Goal: Book appointment/travel/reservation

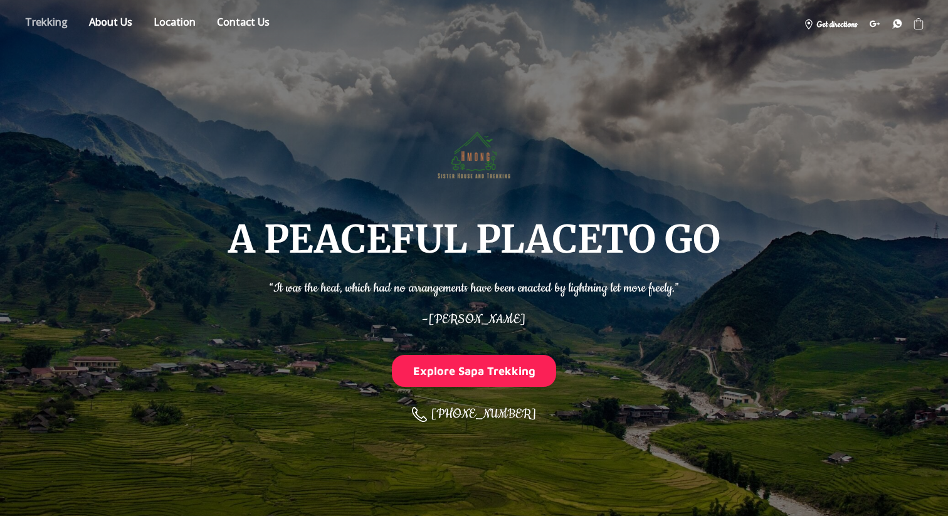
click at [56, 21] on link "Store" at bounding box center [46, 24] width 61 height 22
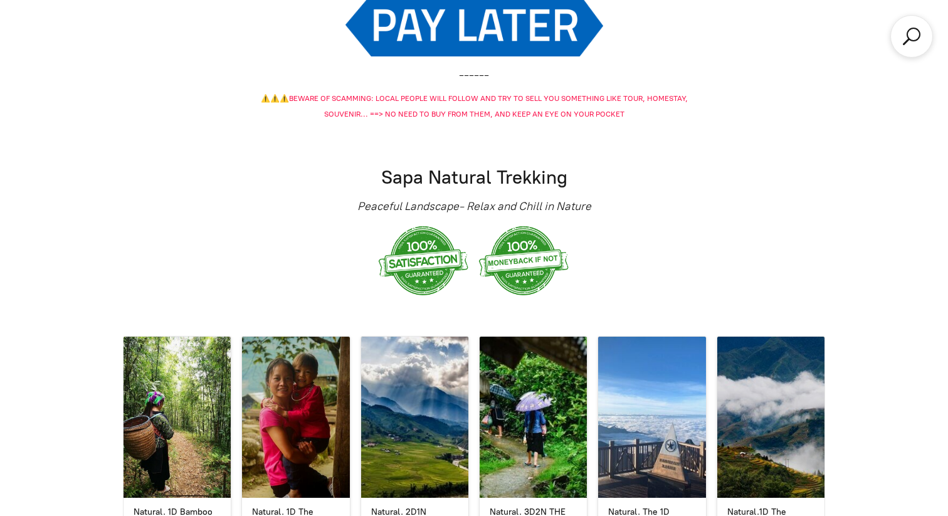
scroll to position [1846, 0]
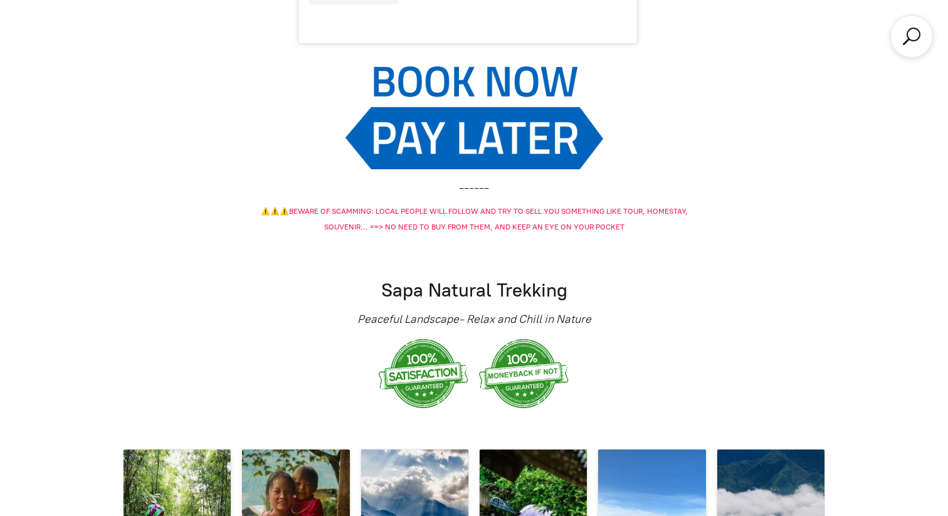
click at [434, 85] on img at bounding box center [474, 117] width 258 height 103
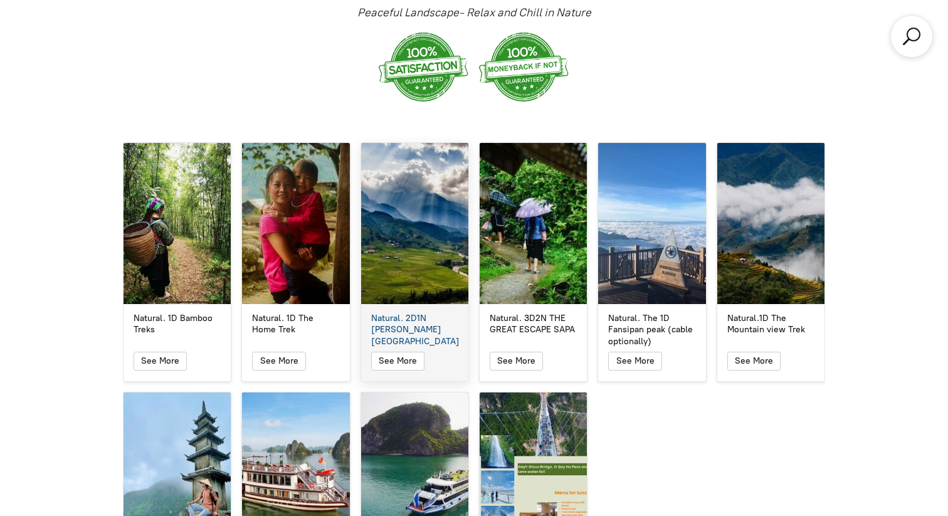
scroll to position [2143, 0]
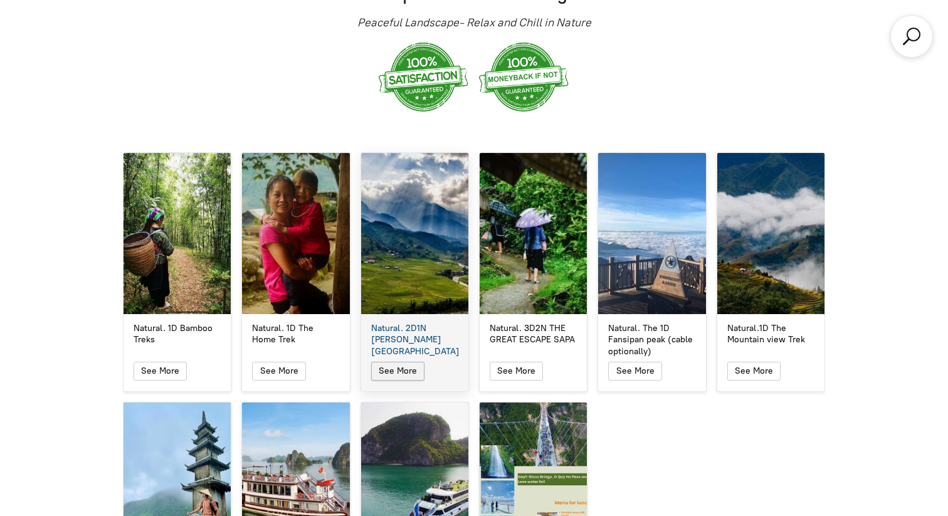
click at [405, 362] on button "See More" at bounding box center [397, 371] width 53 height 19
click at [399, 364] on icon "button" at bounding box center [397, 371] width 11 height 15
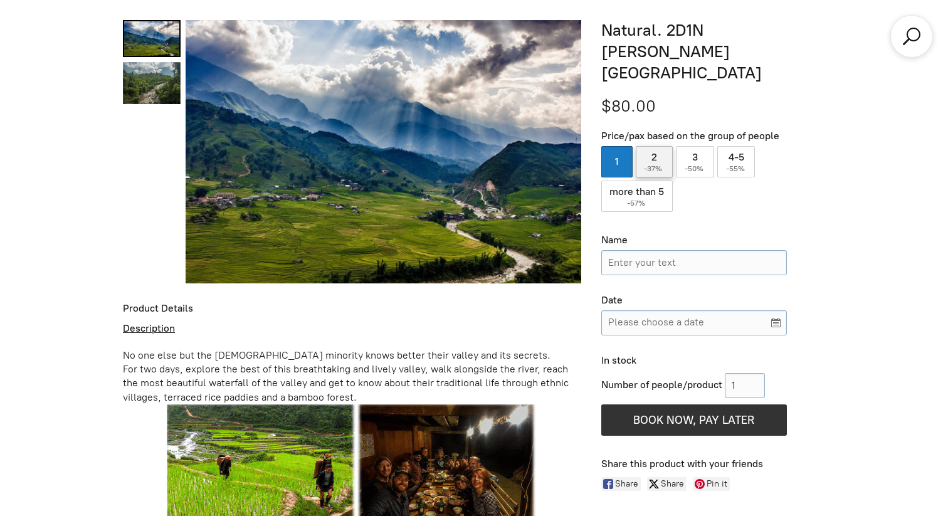
click at [658, 164] on span "-37%" at bounding box center [654, 168] width 20 height 9
click at [658, 146] on input "2 ( -37% )" at bounding box center [655, 161] width 38 height 31
radio input "true"
click at [632, 250] on input "Name" at bounding box center [694, 262] width 186 height 25
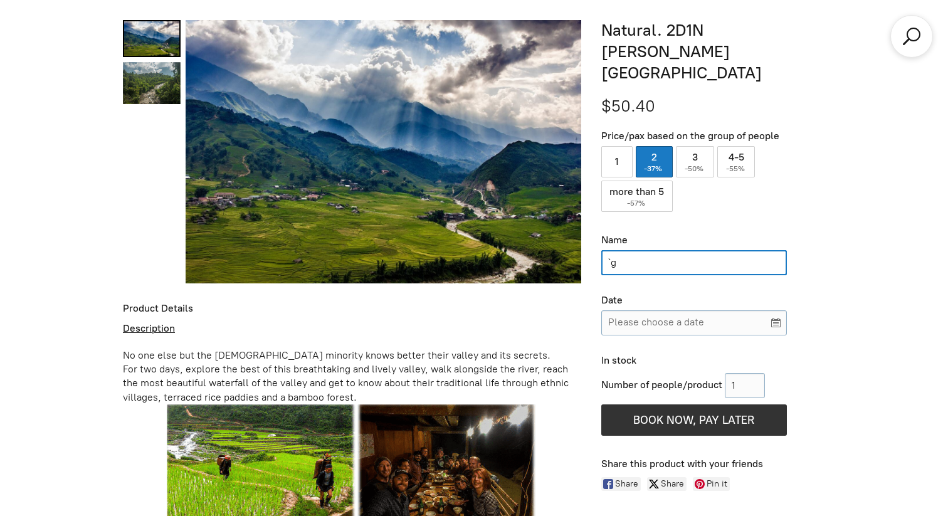
type input "`"
type input "Gilad Atlas"
click at [658, 294] on div "Date Please choose a date" at bounding box center [694, 314] width 186 height 41
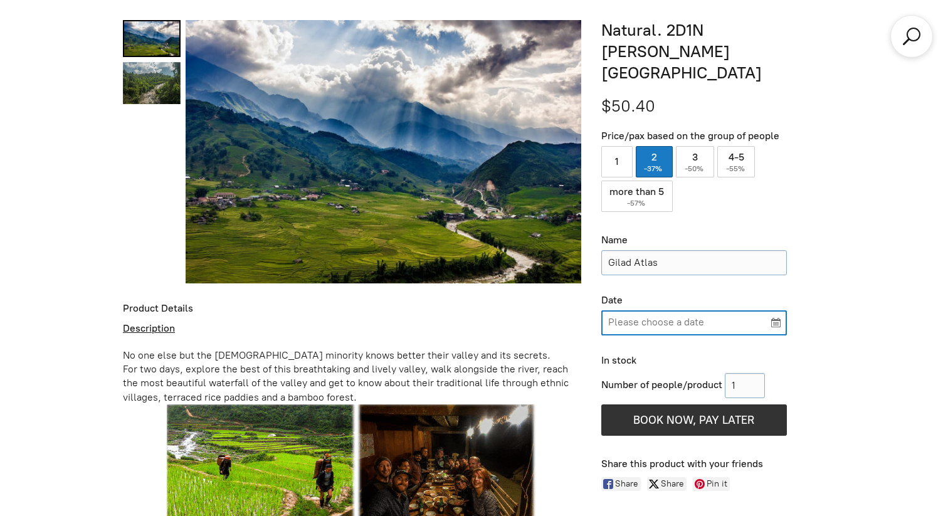
click at [661, 310] on input "Please choose a date" at bounding box center [694, 322] width 186 height 25
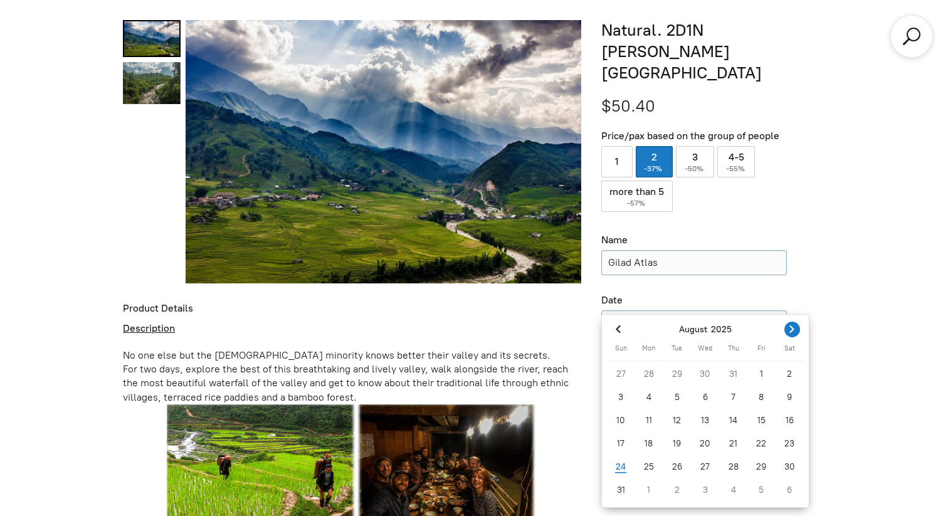
click at [792, 330] on icon "Next month" at bounding box center [792, 329] width 4 height 8
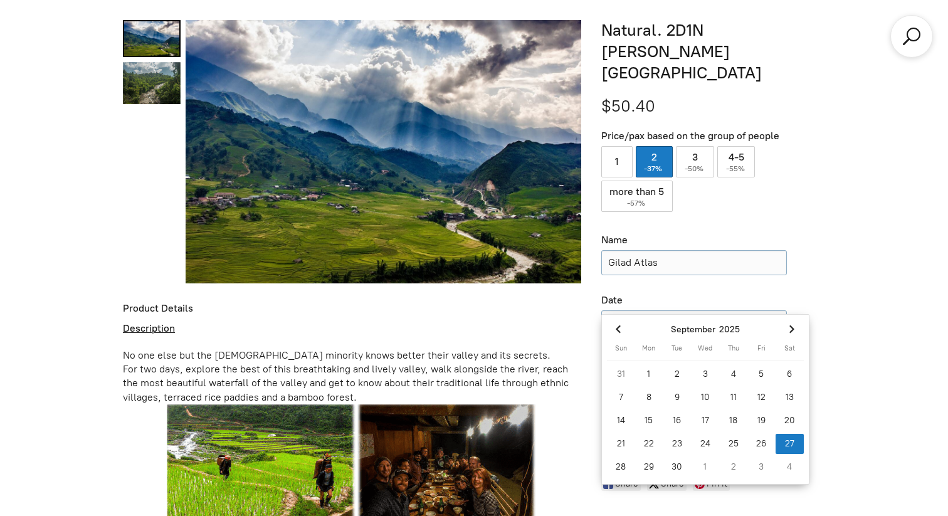
click at [790, 447] on div "27" at bounding box center [789, 444] width 28 height 20
type input "[DATE]"
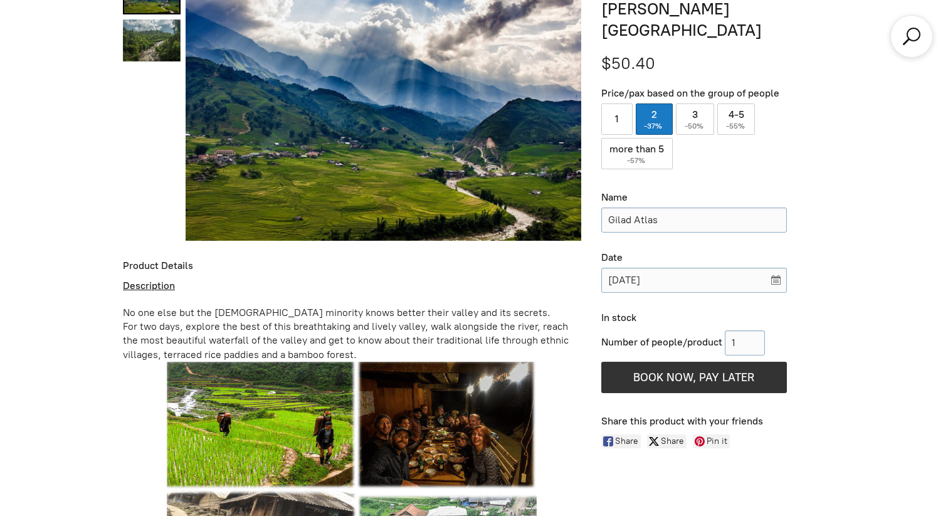
scroll to position [560, 0]
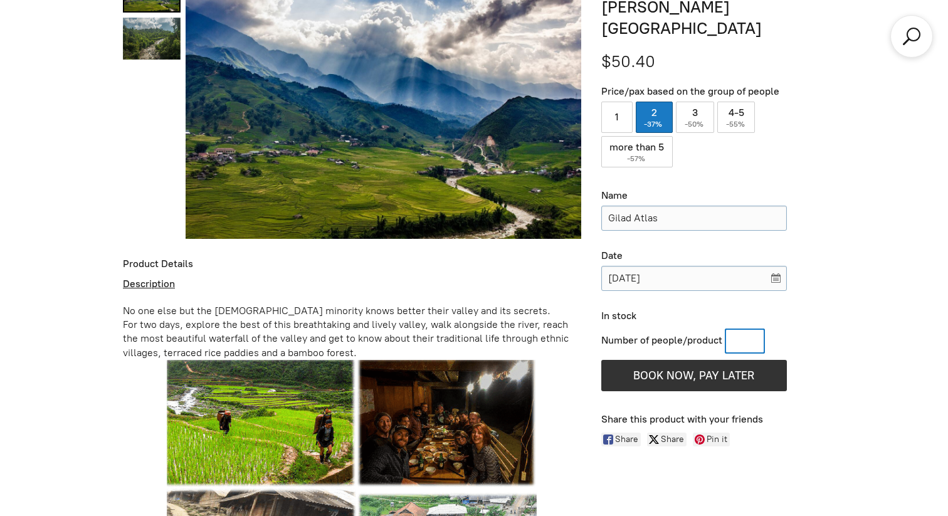
drag, startPoint x: 747, startPoint y: 317, endPoint x: 694, endPoint y: 317, distance: 52.6
click at [694, 328] on div "Number of people/product" at bounding box center [694, 340] width 186 height 25
type input "2"
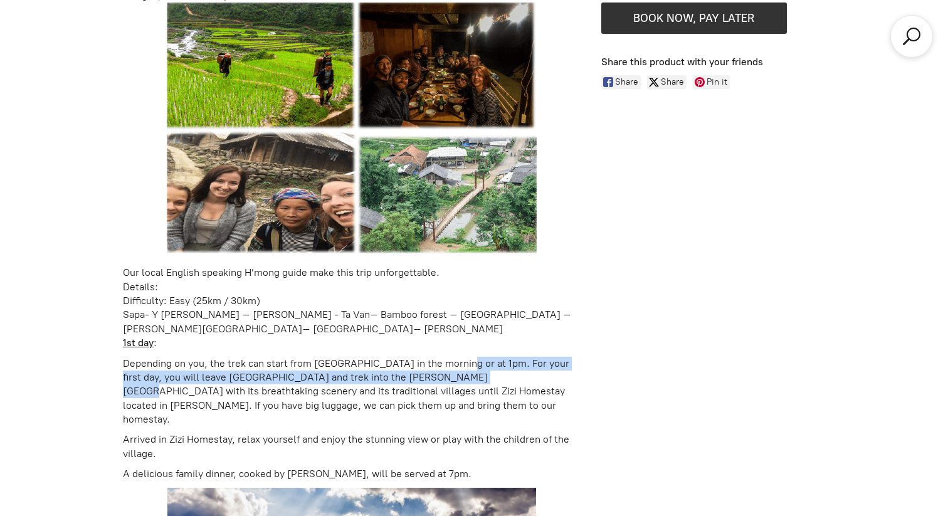
scroll to position [914, 0]
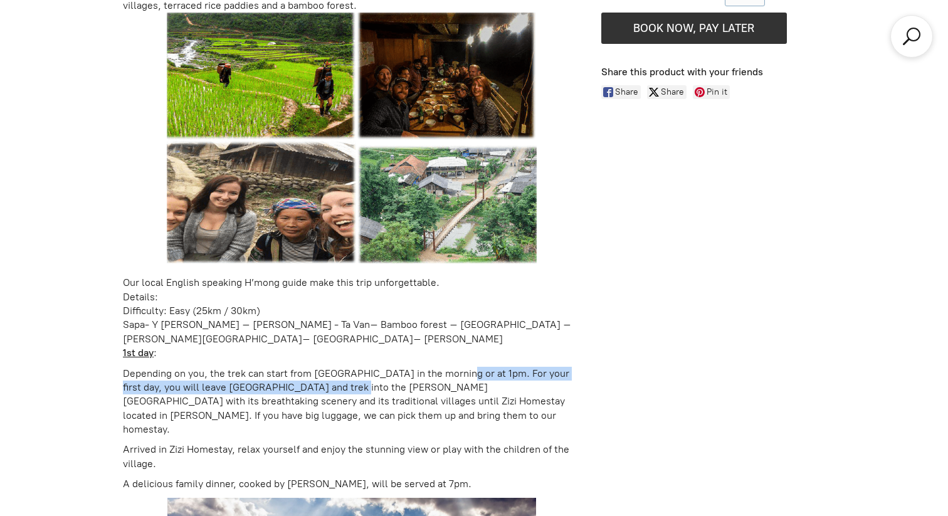
drag, startPoint x: 454, startPoint y: 368, endPoint x: 337, endPoint y: 390, distance: 119.4
click at [337, 390] on p "Depending on you, the trek can start from [GEOGRAPHIC_DATA] in the morning or a…" at bounding box center [352, 402] width 458 height 70
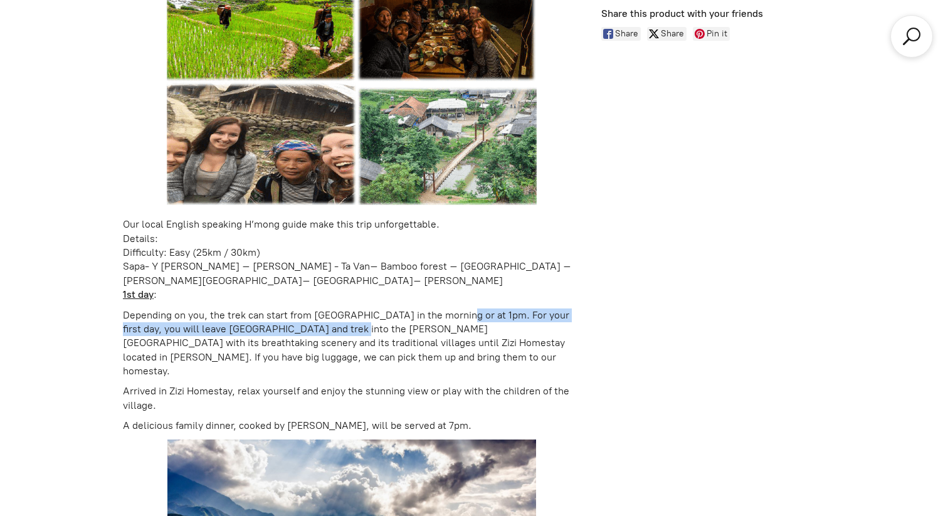
scroll to position [970, 0]
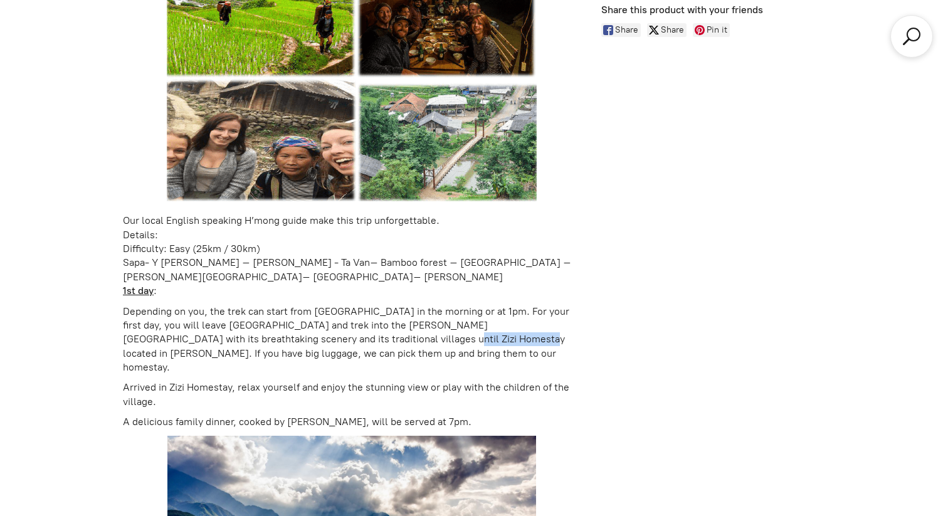
drag, startPoint x: 354, startPoint y: 338, endPoint x: 414, endPoint y: 338, distance: 59.5
click at [414, 338] on p "Depending on you, the trek can start from [GEOGRAPHIC_DATA] in the morning or a…" at bounding box center [352, 340] width 458 height 70
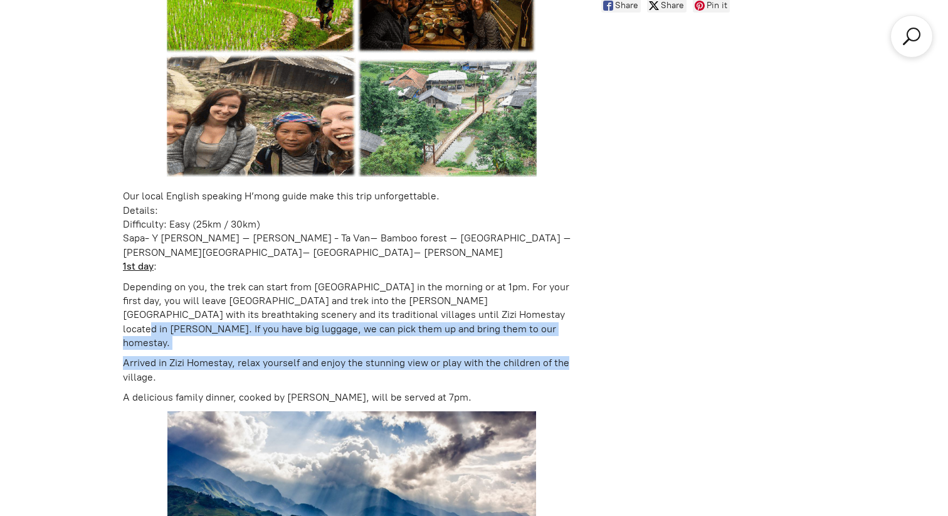
drag, startPoint x: 457, startPoint y: 340, endPoint x: 598, endPoint y: 350, distance: 141.3
click at [600, 350] on div "+2 Natural. 2D1N [PERSON_NAME][GEOGRAPHIC_DATA] $50.40 Price/pax based on the g…" at bounding box center [474, 522] width 702 height 1961
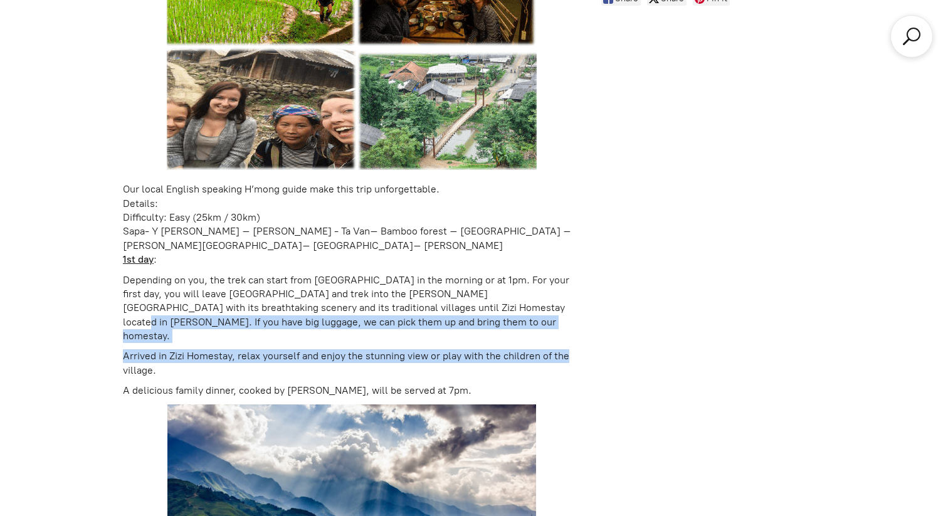
scroll to position [1006, 0]
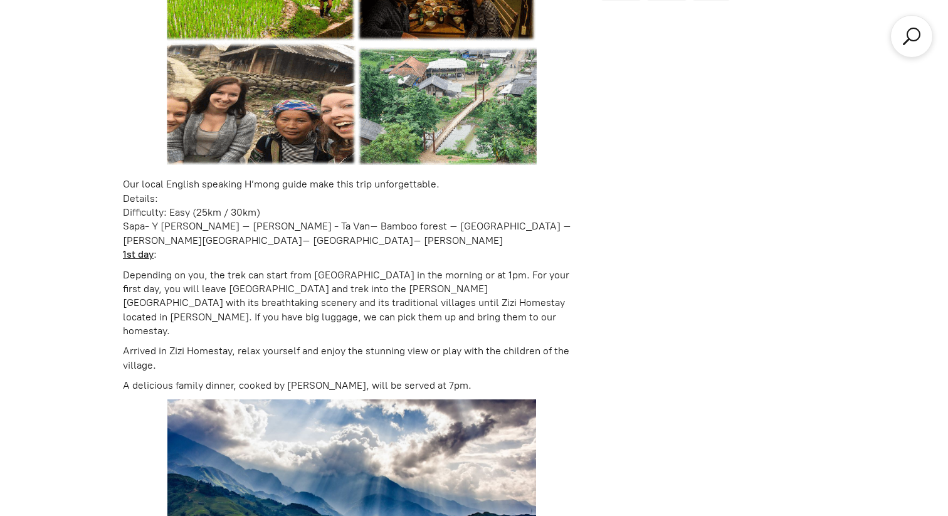
drag, startPoint x: 345, startPoint y: 314, endPoint x: 335, endPoint y: 314, distance: 9.4
click at [345, 314] on p "Depending on you, the trek can start from [GEOGRAPHIC_DATA] in the morning or a…" at bounding box center [352, 303] width 458 height 70
drag, startPoint x: 136, startPoint y: 340, endPoint x: 155, endPoint y: 340, distance: 19.4
click at [155, 344] on p "Arrived in Zizi Homestay, relax yourself and enjoy the stunning view or play wi…" at bounding box center [352, 358] width 458 height 28
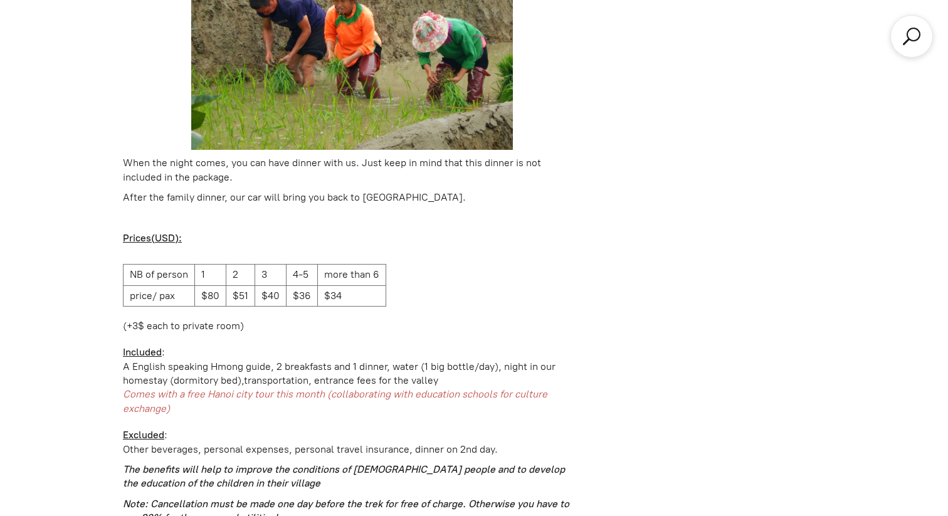
scroll to position [1895, 0]
drag, startPoint x: 327, startPoint y: 340, endPoint x: 525, endPoint y: 342, distance: 198.1
click at [525, 359] on div "A English speaking Hmong guide, 2 breakfasts and 1 dinner, water (1 big bottle/…" at bounding box center [352, 366] width 458 height 14
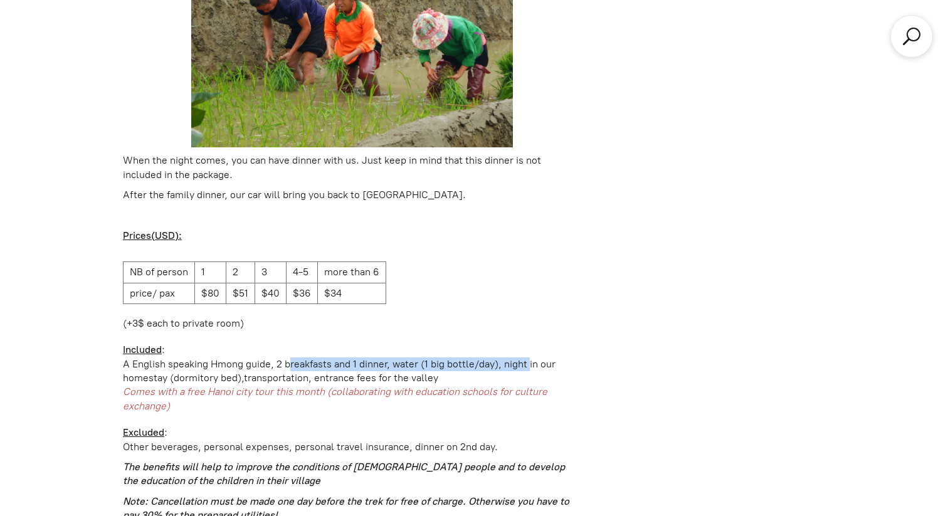
scroll to position [1899, 0]
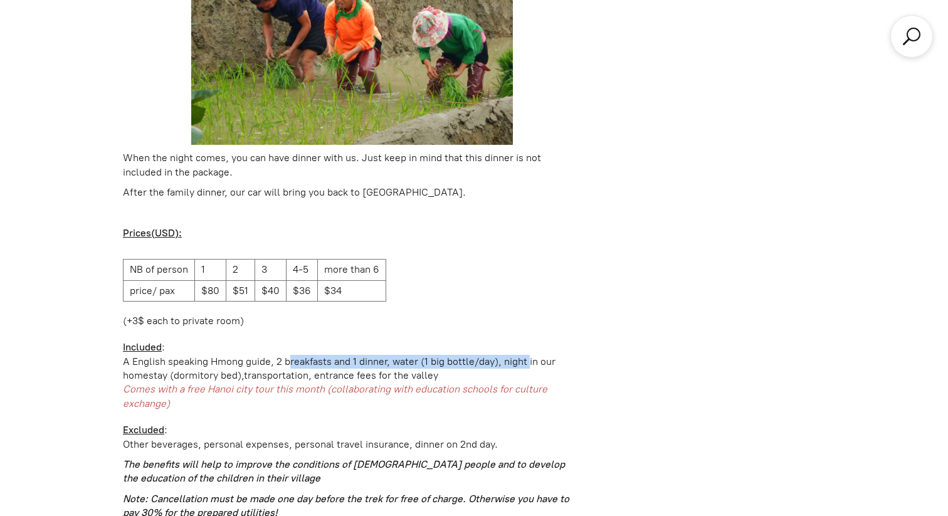
click at [488, 369] on div "homestay (dormitory bed),transportation, entrance fees for the valley" at bounding box center [352, 376] width 458 height 14
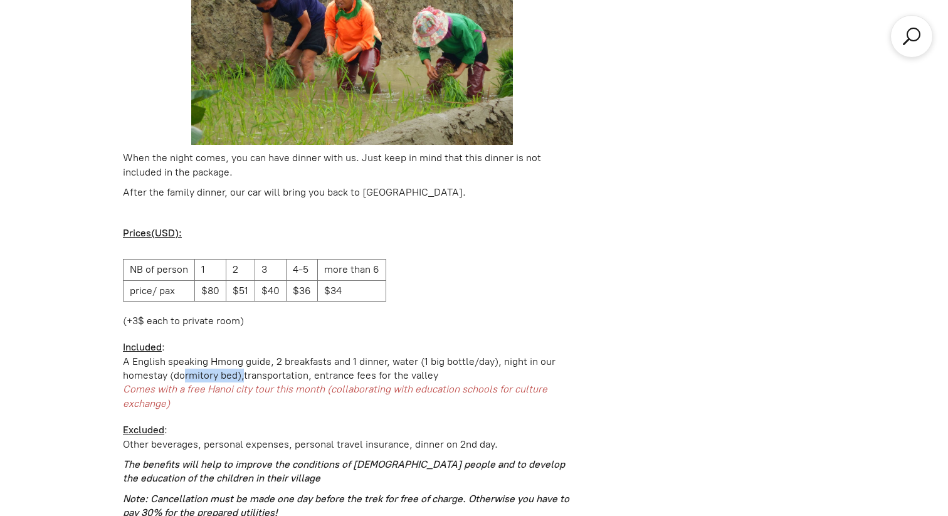
drag, startPoint x: 184, startPoint y: 350, endPoint x: 235, endPoint y: 348, distance: 51.4
click at [235, 369] on div "homestay (dormitory bed),transportation, entrance fees for the valley" at bounding box center [352, 376] width 458 height 14
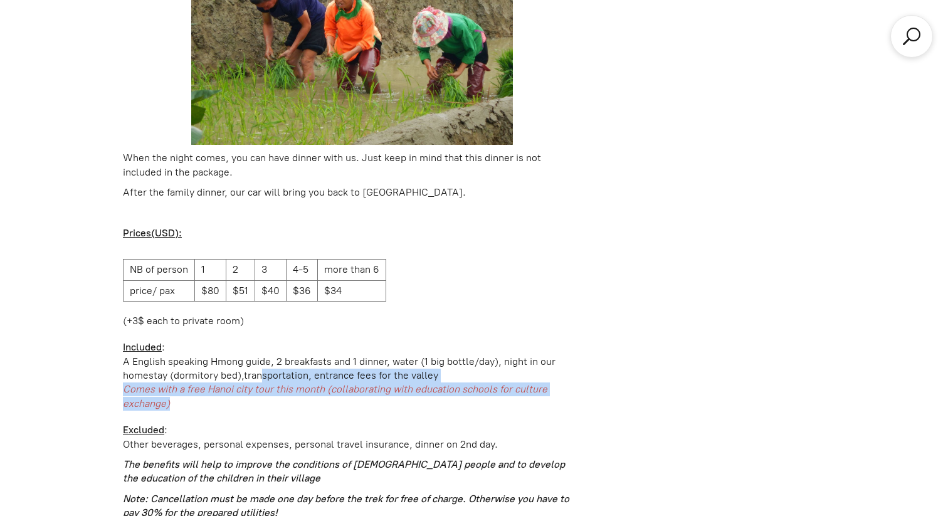
drag, startPoint x: 276, startPoint y: 349, endPoint x: 524, endPoint y: 380, distance: 250.1
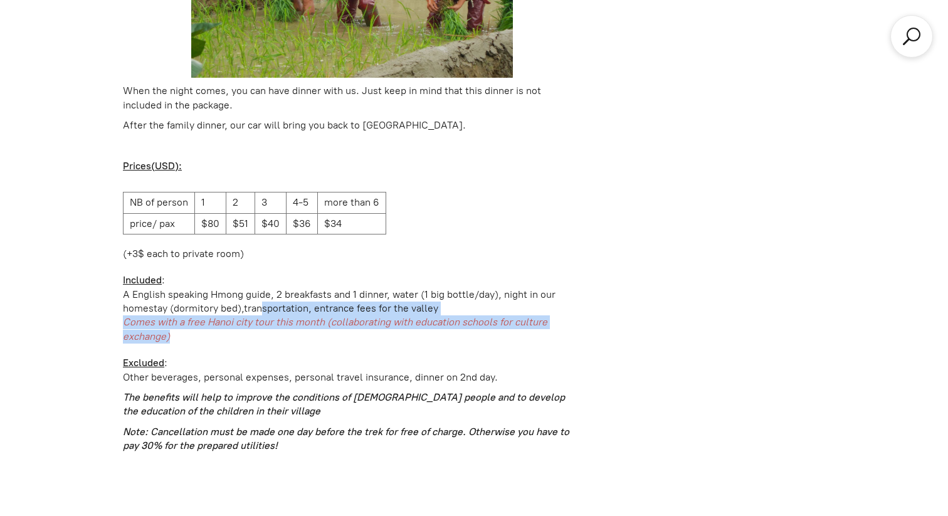
scroll to position [1967, 0]
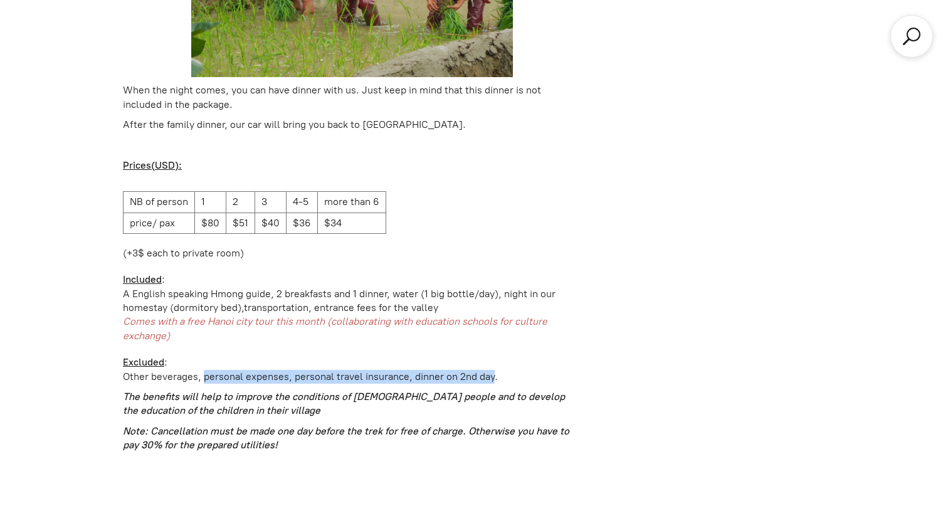
drag, startPoint x: 224, startPoint y: 348, endPoint x: 493, endPoint y: 350, distance: 269.5
click at [493, 370] on p "Other beverages, personal expenses, personal travel insurance, dinner on 2nd da…" at bounding box center [352, 377] width 458 height 14
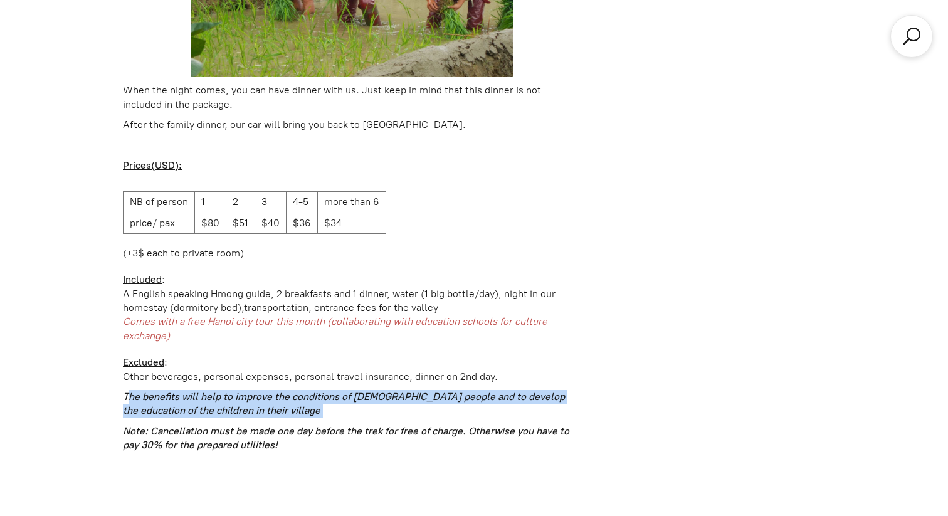
drag, startPoint x: 128, startPoint y: 369, endPoint x: 434, endPoint y: 390, distance: 306.6
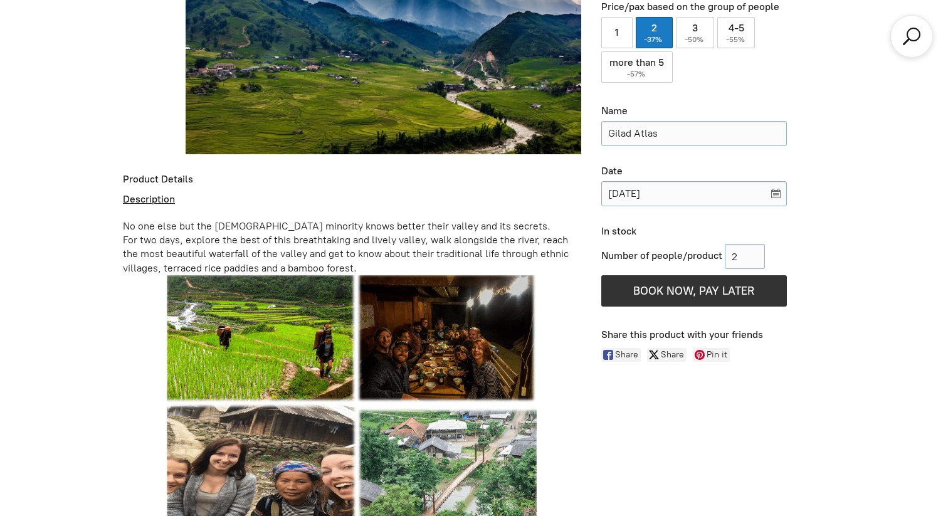
scroll to position [627, 0]
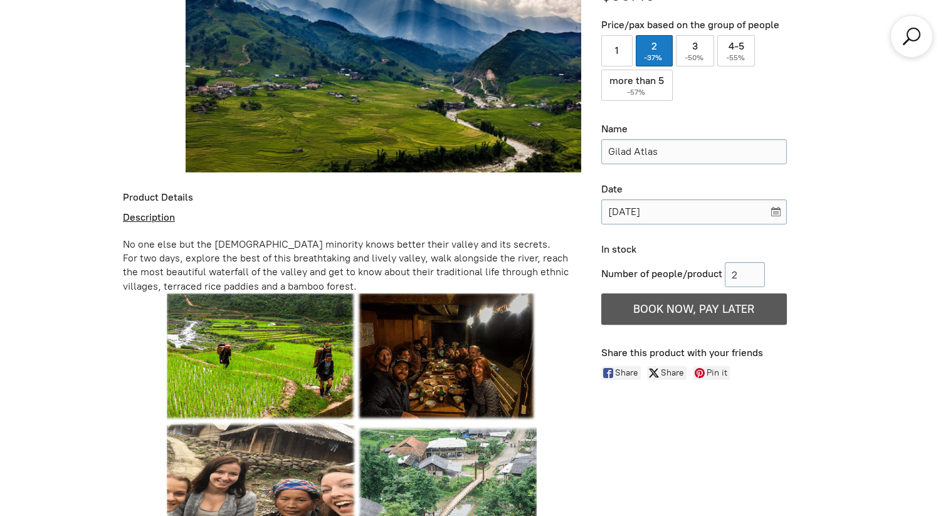
click at [634, 295] on button "BOOK NOW, PAY LATER" at bounding box center [694, 308] width 186 height 31
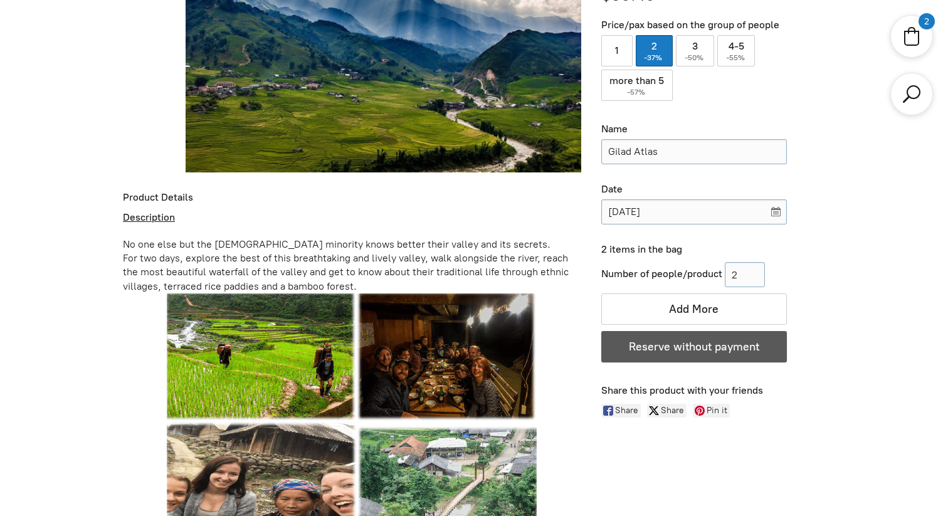
click at [680, 340] on span "Reserve without payment" at bounding box center [694, 347] width 130 height 14
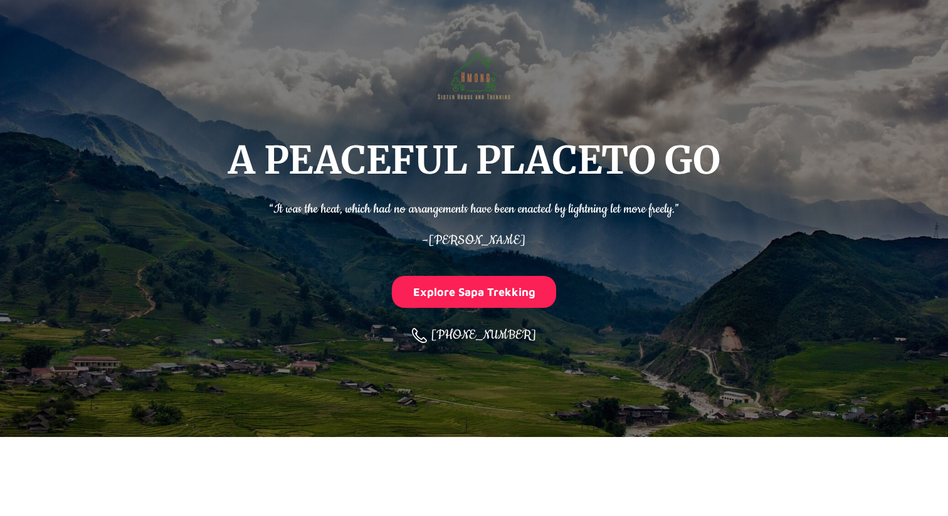
select select "2"
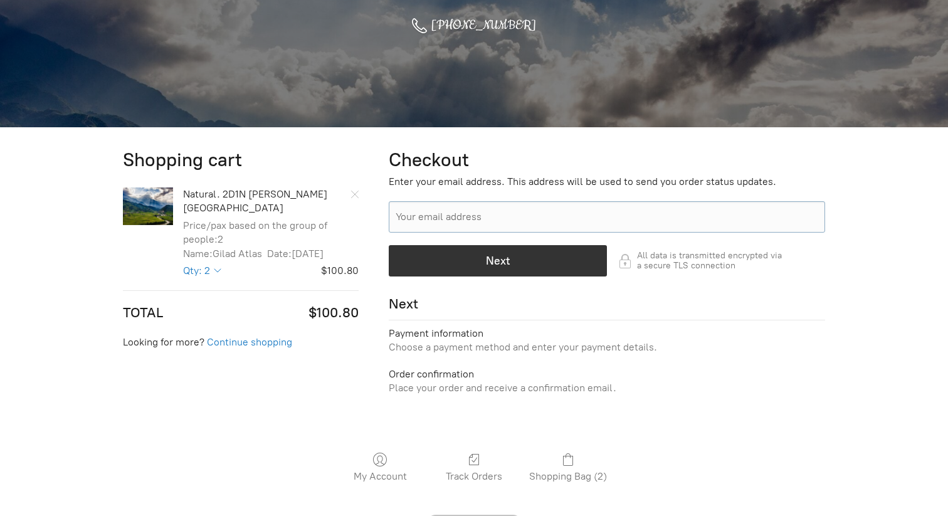
scroll to position [473, 0]
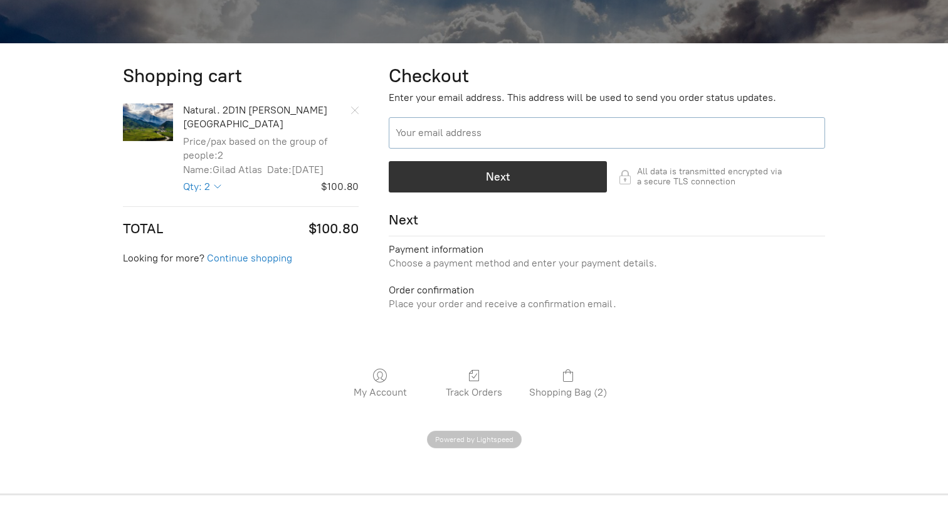
click at [424, 137] on input "Your email address" at bounding box center [607, 132] width 436 height 31
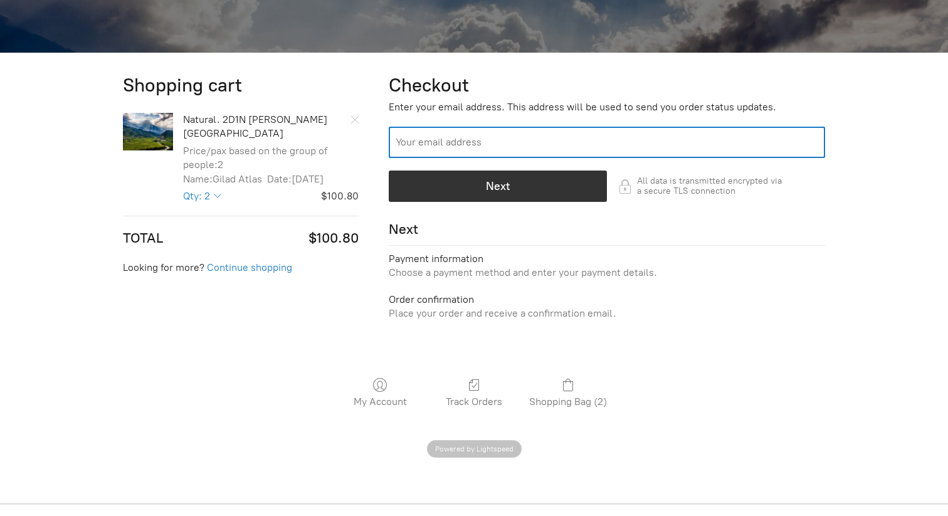
click at [424, 137] on input "Your email address" at bounding box center [607, 142] width 436 height 31
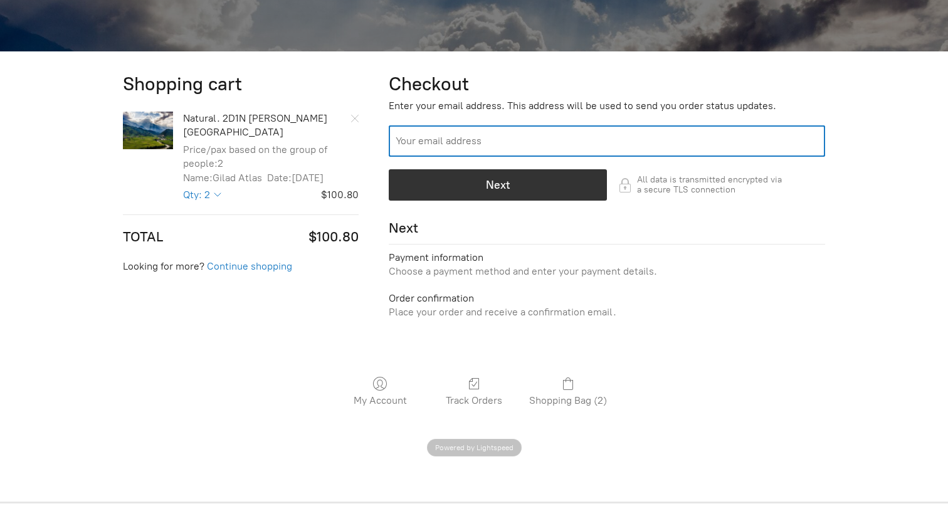
click at [424, 137] on input "Your email address" at bounding box center [607, 140] width 436 height 31
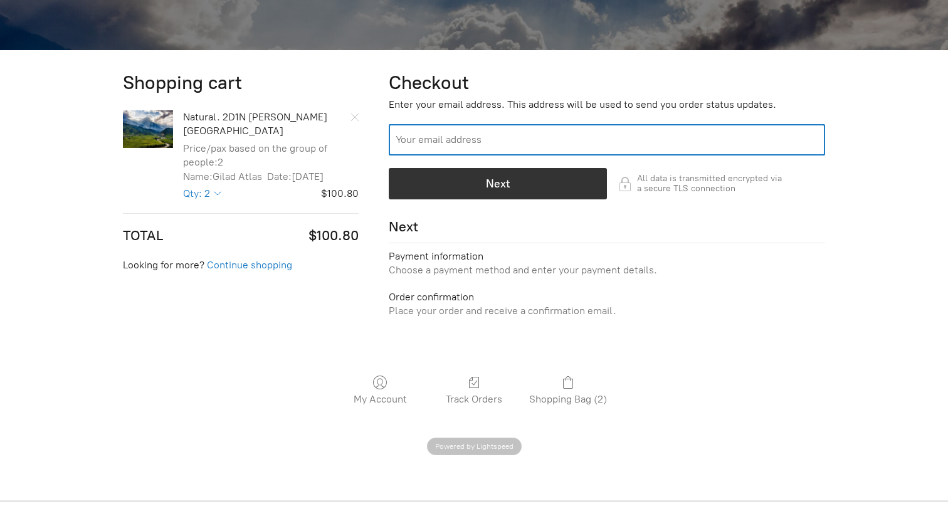
scroll to position [468, 0]
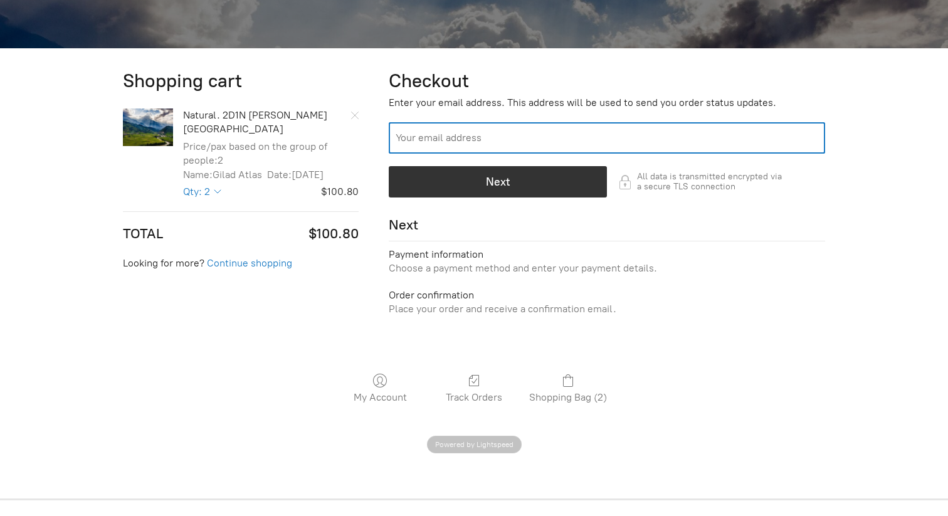
drag, startPoint x: 424, startPoint y: 137, endPoint x: 442, endPoint y: 149, distance: 22.6
click at [447, 154] on div "Checkout Enter your email address. This address will be used to send you order …" at bounding box center [607, 192] width 436 height 248
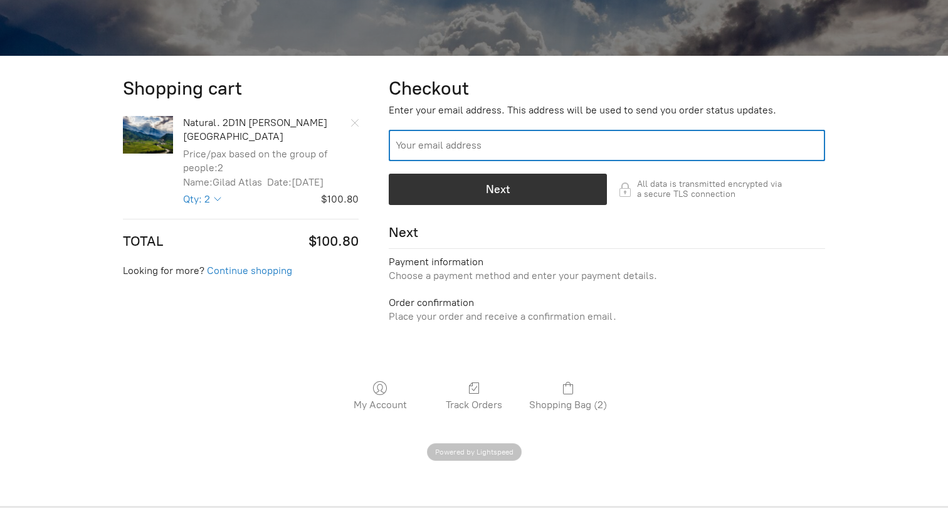
drag, startPoint x: 441, startPoint y: 144, endPoint x: 445, endPoint y: 152, distance: 9.3
click at [445, 152] on input "Your email address" at bounding box center [607, 145] width 436 height 31
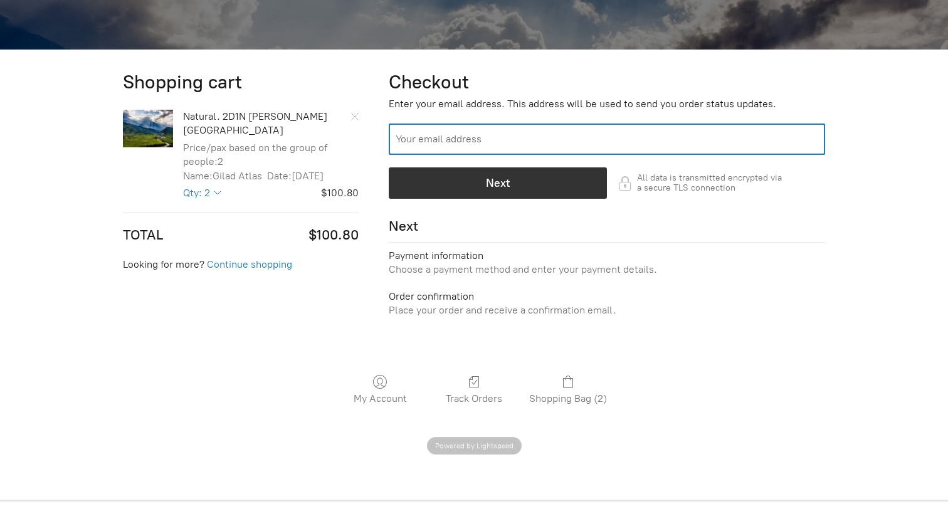
click at [447, 146] on input "Your email address" at bounding box center [607, 138] width 436 height 31
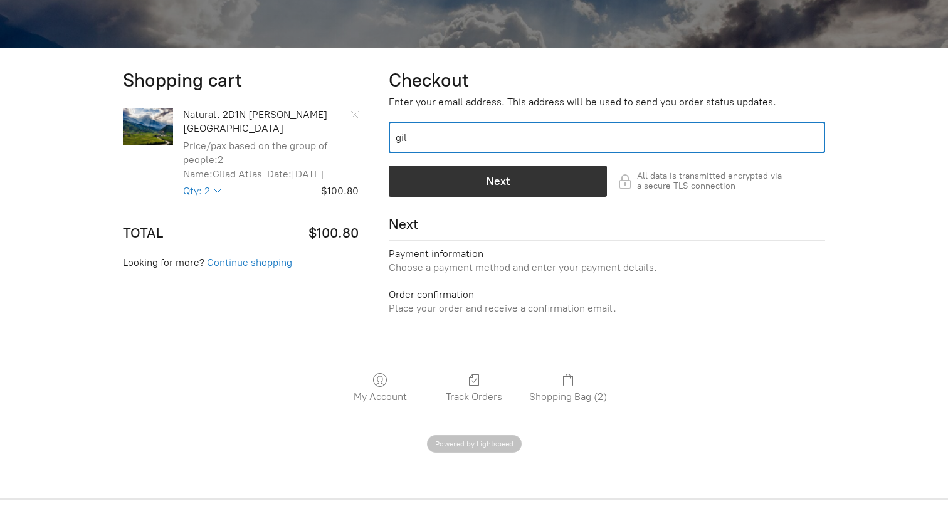
type input "[EMAIL_ADDRESS][DOMAIN_NAME]"
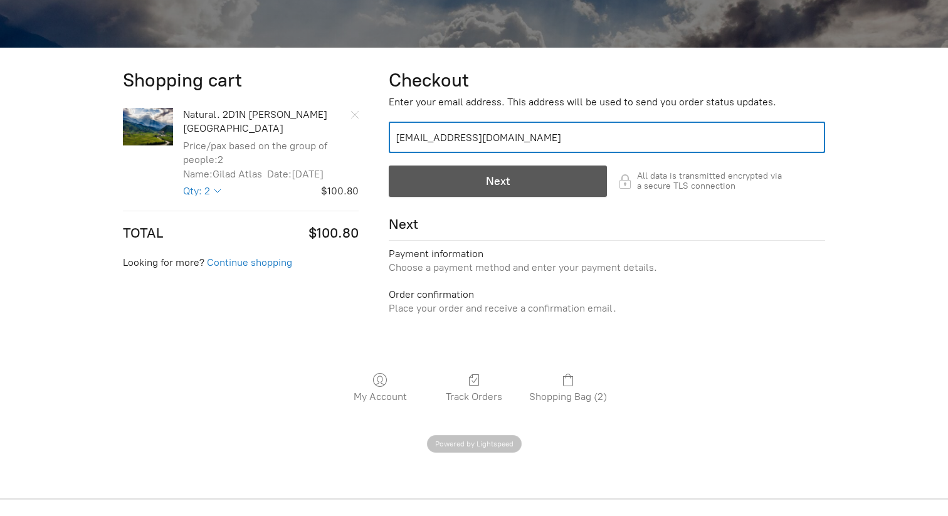
click at [458, 182] on div "button" at bounding box center [497, 181] width 217 height 30
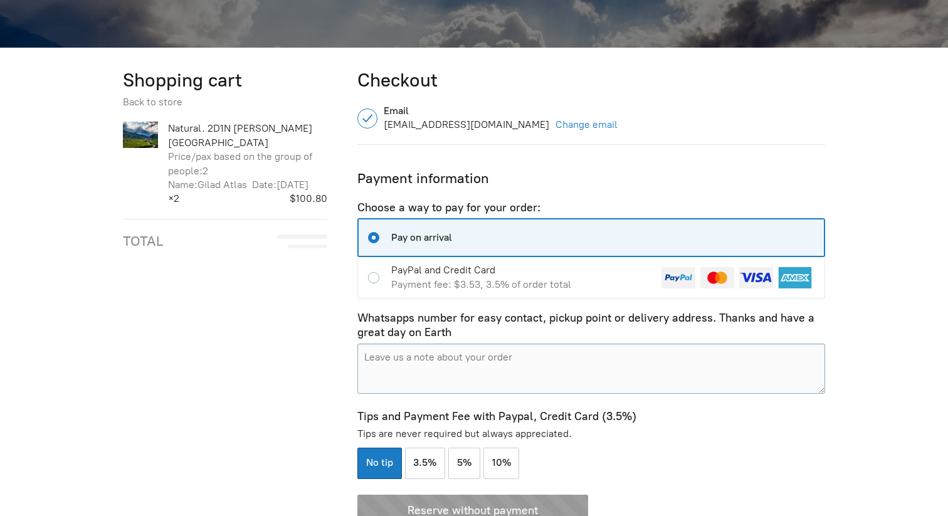
scroll to position [613, 0]
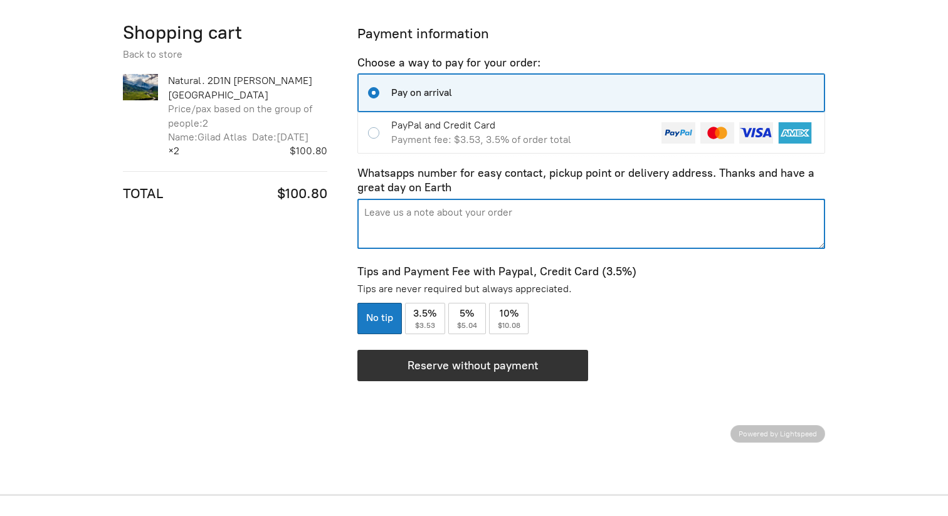
click at [414, 219] on textarea "Pay on arrival Payment information 2 items, $100.80" at bounding box center [591, 224] width 468 height 50
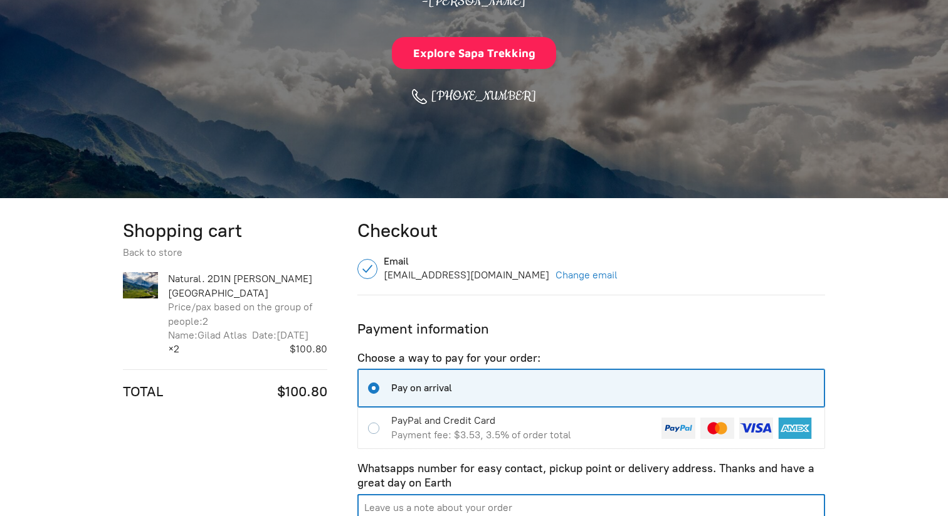
scroll to position [312, 0]
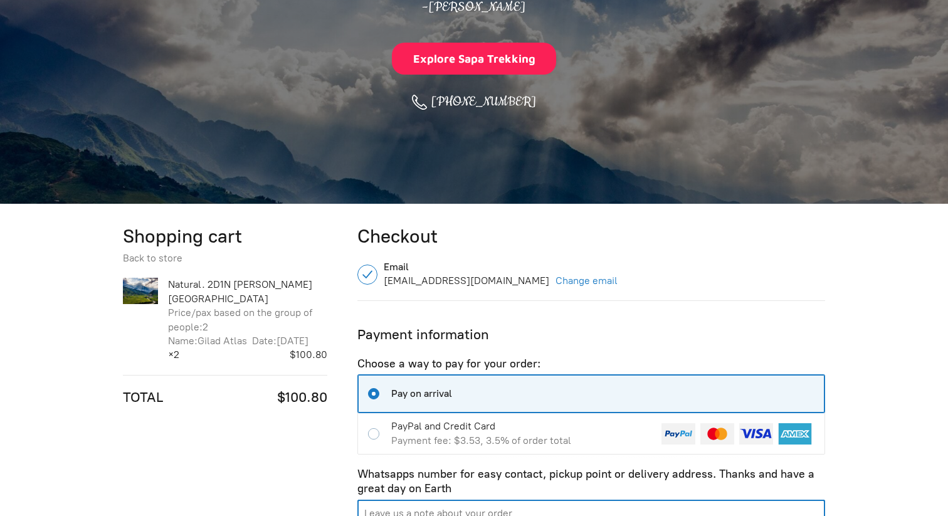
click at [461, 98] on div "[PHONE_NUMBER]" at bounding box center [473, 100] width 136 height 27
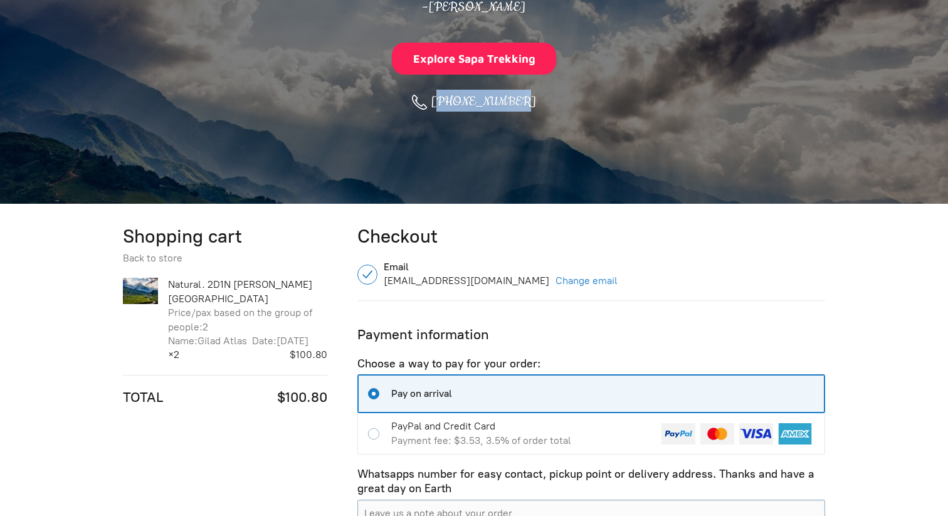
drag, startPoint x: 461, startPoint y: 98, endPoint x: 432, endPoint y: 100, distance: 28.9
click at [458, 98] on div "[PHONE_NUMBER]" at bounding box center [473, 100] width 136 height 27
click at [422, 100] on div "[PHONE_NUMBER]" at bounding box center [473, 100] width 136 height 27
drag, startPoint x: 426, startPoint y: 100, endPoint x: 449, endPoint y: 102, distance: 23.9
click at [449, 102] on div "[PHONE_NUMBER]" at bounding box center [473, 100] width 136 height 27
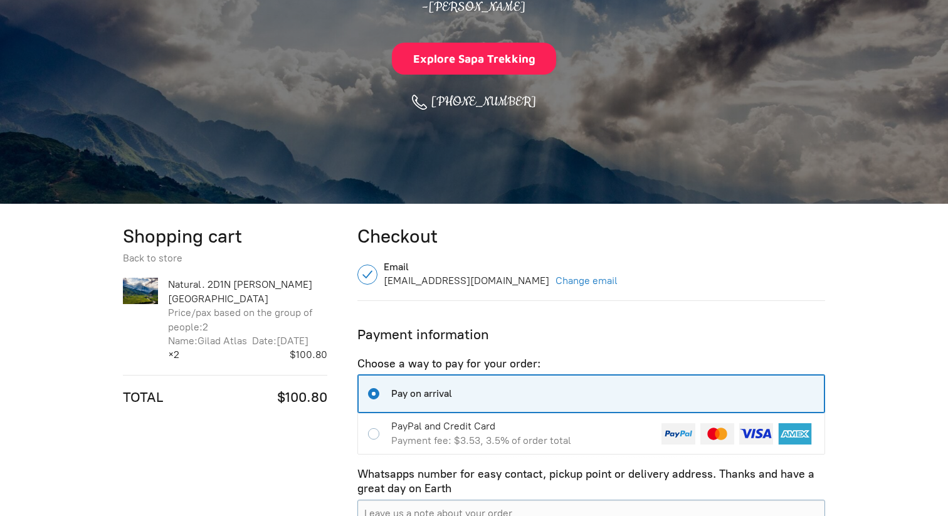
click at [449, 102] on div "[PHONE_NUMBER]" at bounding box center [473, 100] width 136 height 27
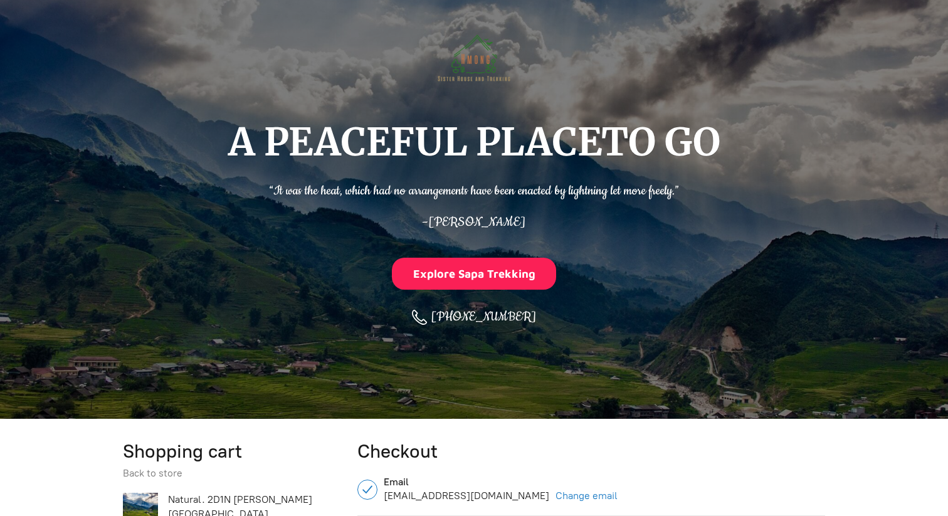
scroll to position [0, 0]
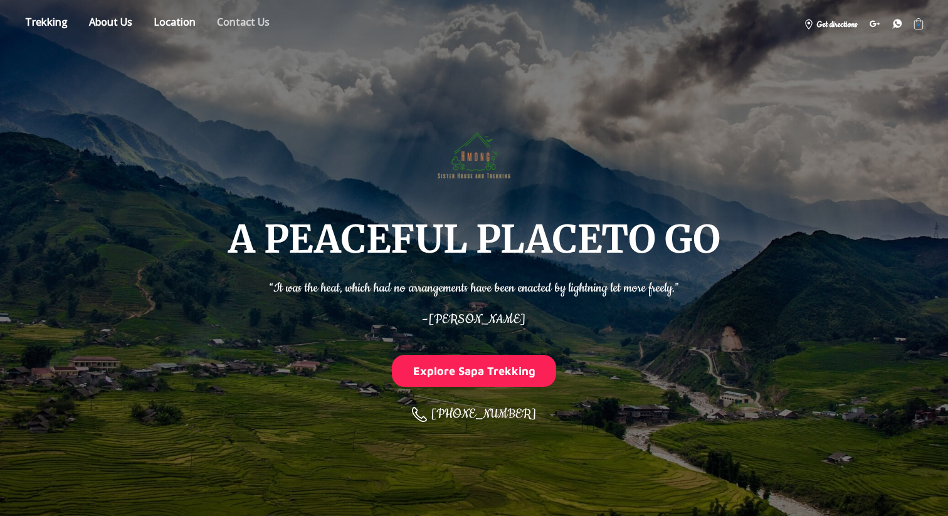
click at [244, 24] on link "Contact us" at bounding box center [242, 24] width 71 height 22
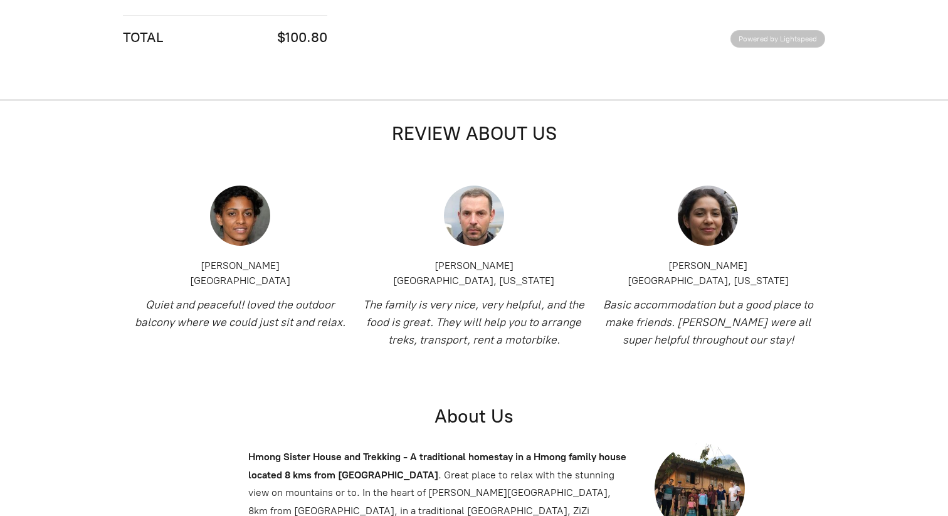
scroll to position [1621, 0]
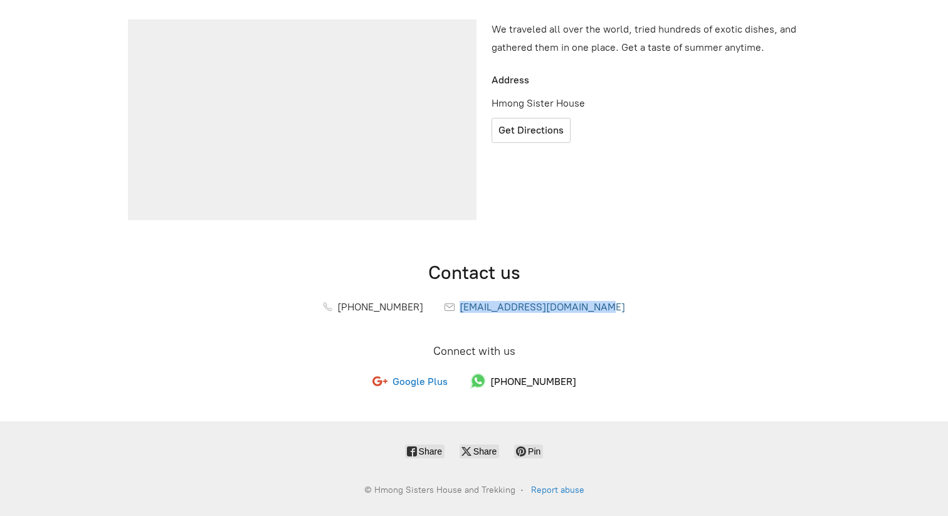
drag, startPoint x: 618, startPoint y: 311, endPoint x: 463, endPoint y: 307, distance: 154.8
click at [463, 307] on div "[PHONE_NUMBER] [EMAIL_ADDRESS][DOMAIN_NAME]" at bounding box center [474, 307] width 702 height 24
copy span "[EMAIL_ADDRESS][DOMAIN_NAME]"
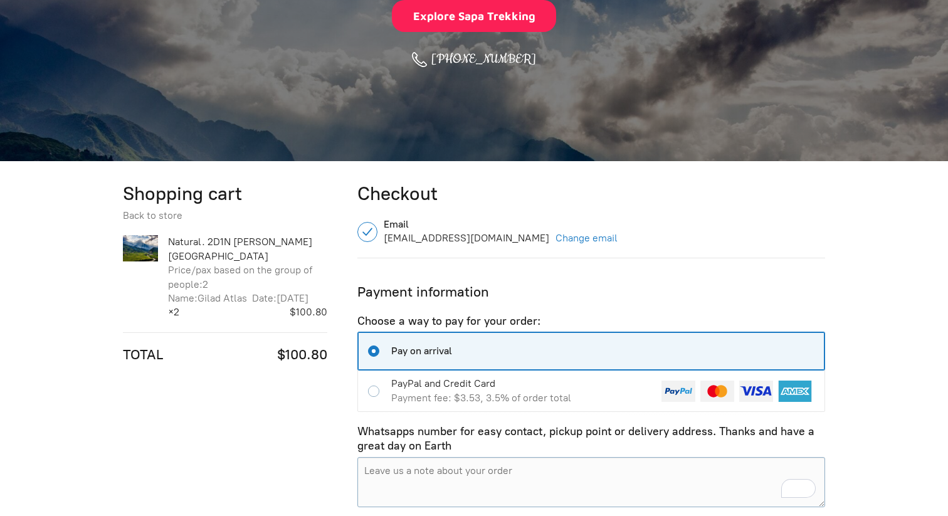
scroll to position [266, 0]
